Goal: Task Accomplishment & Management: Use online tool/utility

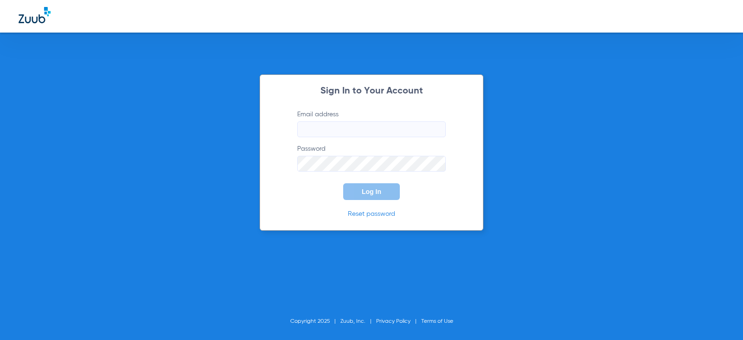
type input "[EMAIL_ADDRESS][DOMAIN_NAME]"
click at [385, 189] on button "Log In" at bounding box center [371, 191] width 57 height 17
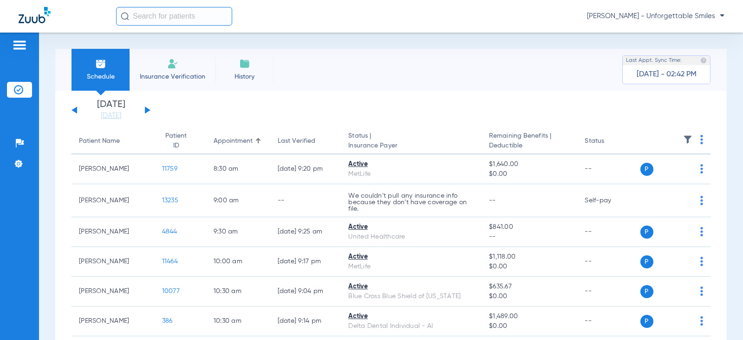
click at [146, 109] on button at bounding box center [148, 109] width 6 height 7
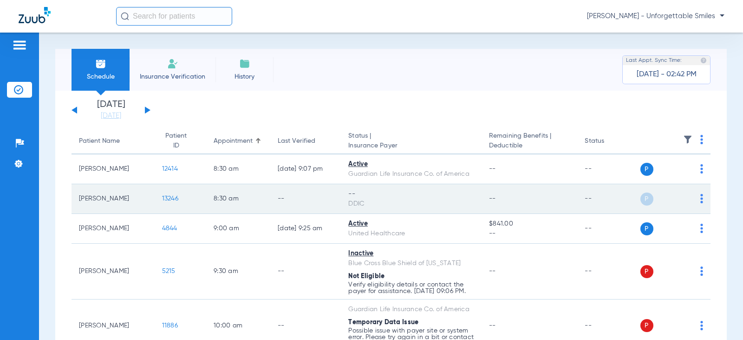
click at [697, 199] on td "P S" at bounding box center [676, 199] width 71 height 30
click at [701, 199] on img at bounding box center [702, 198] width 3 height 9
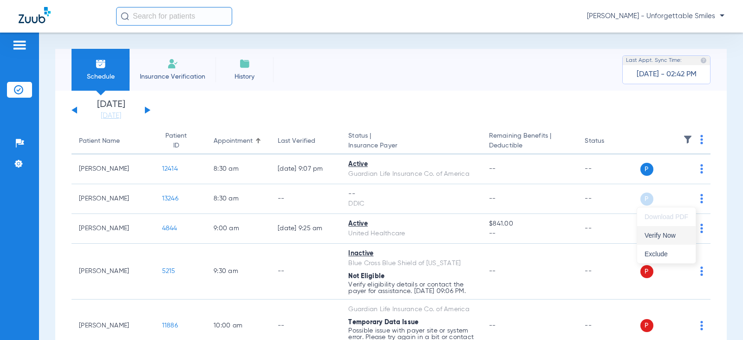
click at [673, 237] on span "Verify Now" at bounding box center [667, 235] width 44 height 7
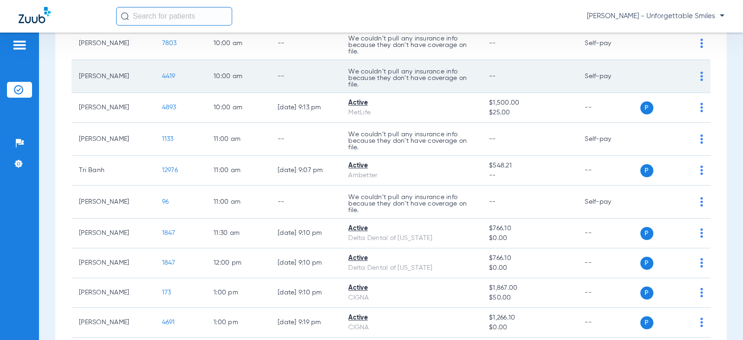
scroll to position [325, 0]
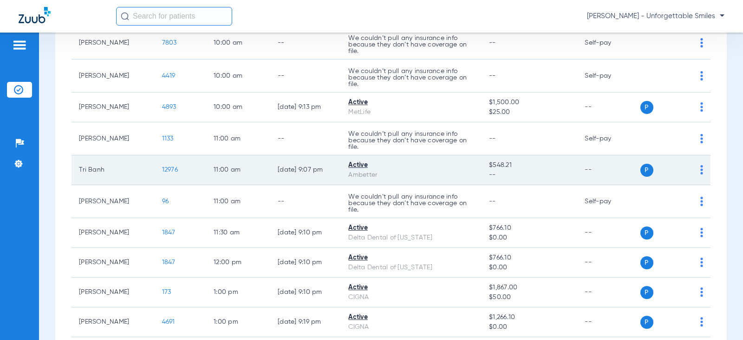
click at [169, 173] on span "12976" at bounding box center [170, 169] width 16 height 7
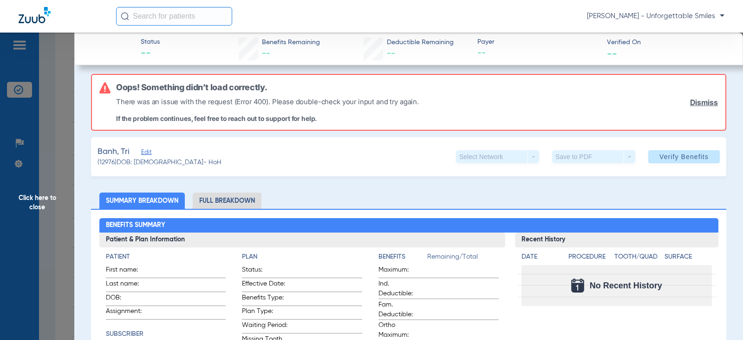
scroll to position [0, 0]
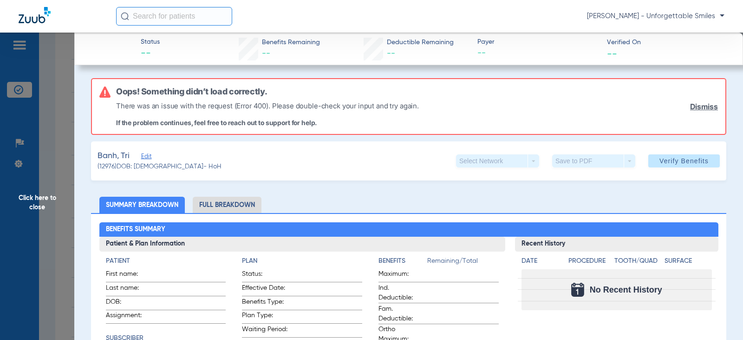
click at [40, 201] on span "Click here to close" at bounding box center [37, 203] width 74 height 340
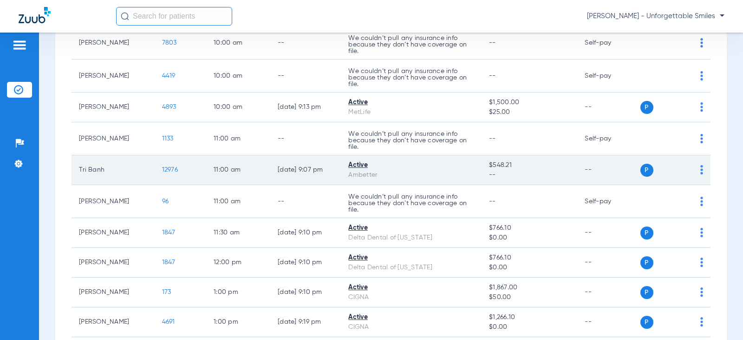
click at [701, 174] on img at bounding box center [702, 169] width 3 height 9
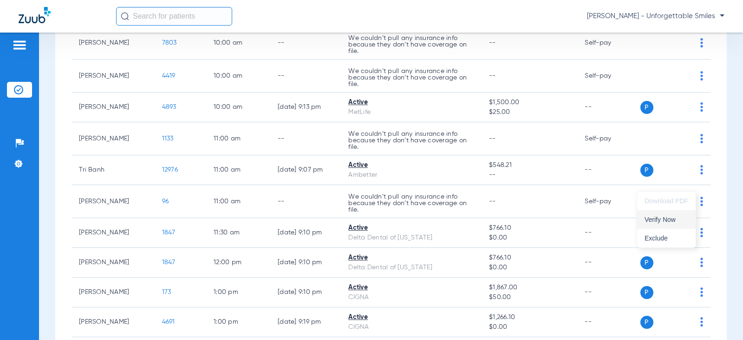
click at [658, 219] on span "Verify Now" at bounding box center [667, 219] width 44 height 7
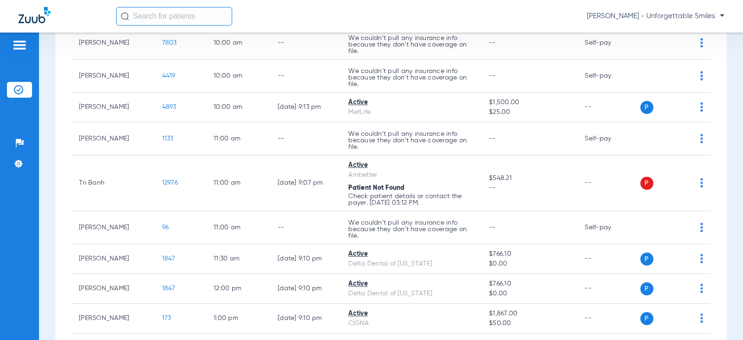
click at [373, 17] on div "[PERSON_NAME] - Unforgettable Smiles" at bounding box center [420, 16] width 609 height 19
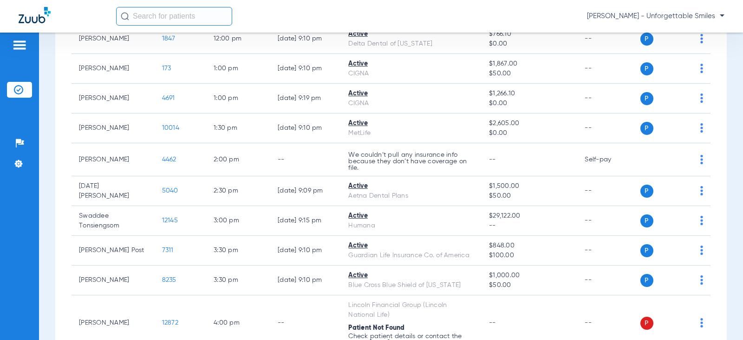
scroll to position [426, 0]
